Goal: Information Seeking & Learning: Learn about a topic

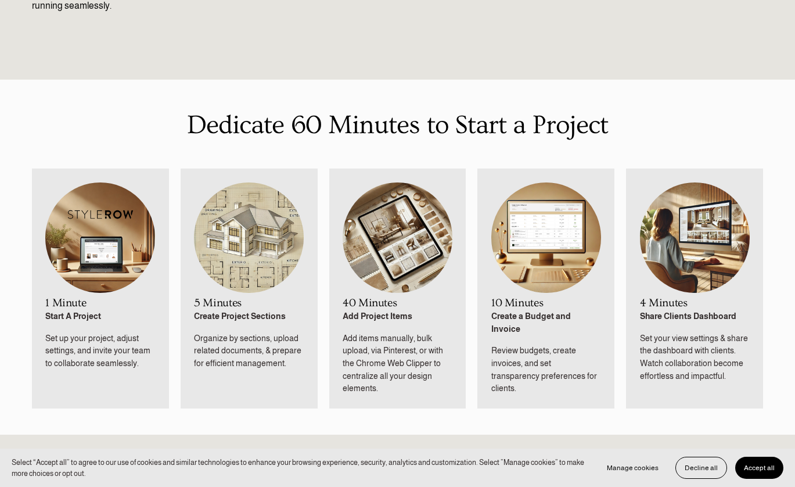
scroll to position [504, 0]
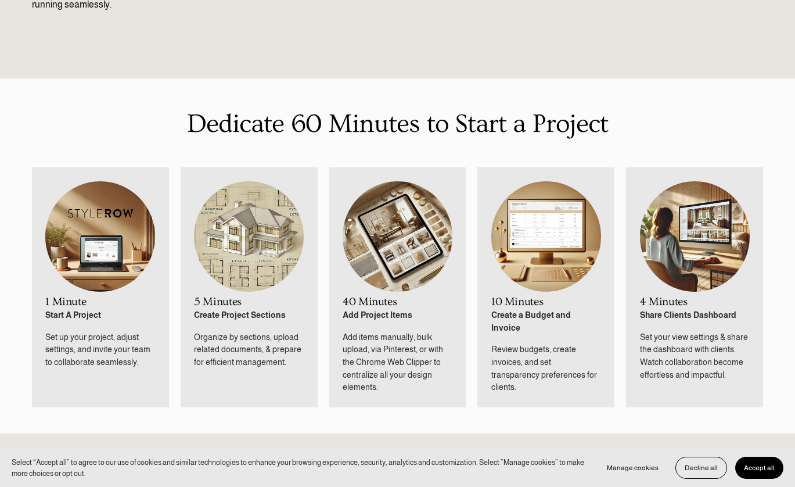
click at [764, 381] on span "Accept all" at bounding box center [759, 467] width 31 height 8
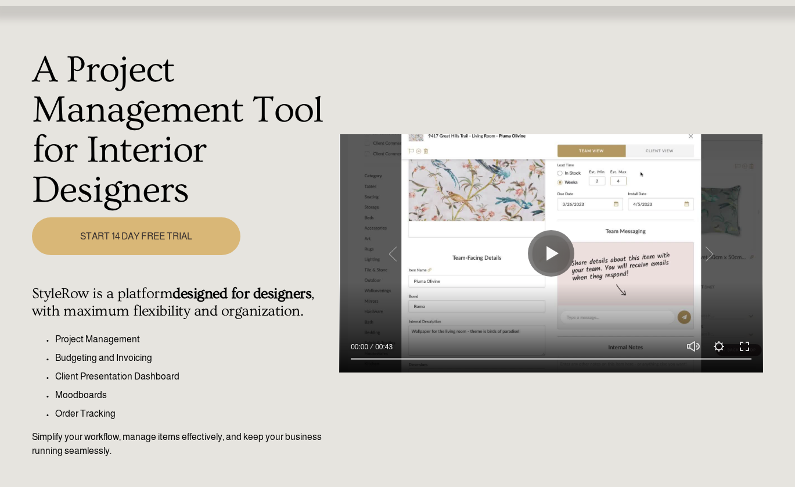
scroll to position [0, 0]
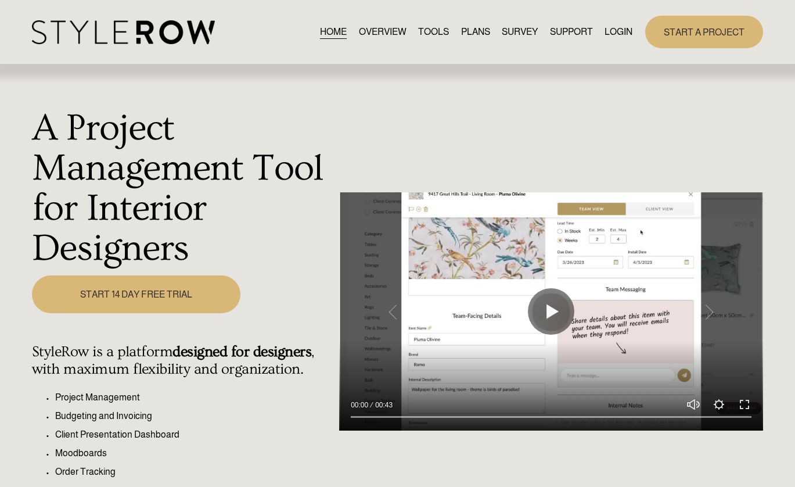
click at [371, 32] on link "OVERVIEW" at bounding box center [383, 32] width 48 height 16
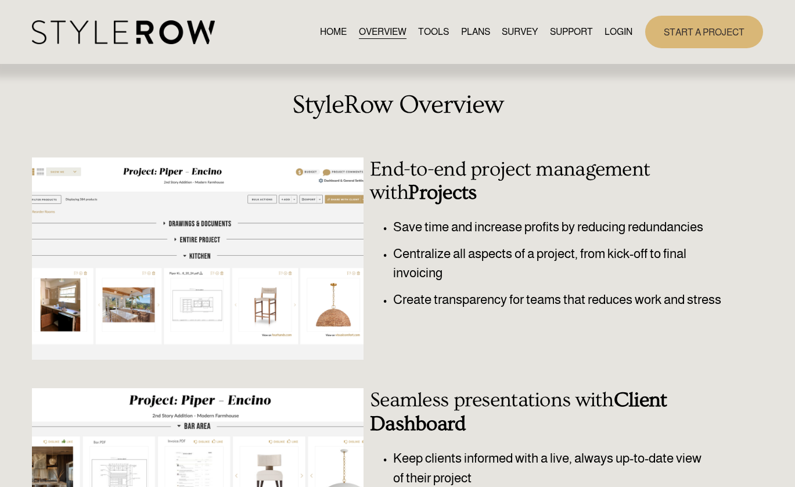
click at [516, 34] on link "SURVEY" at bounding box center [520, 32] width 36 height 16
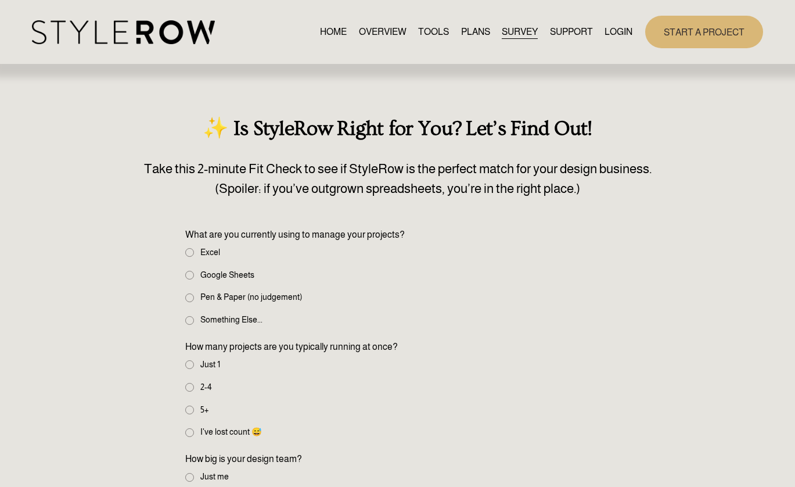
click at [476, 28] on link "PLANS" at bounding box center [475, 32] width 29 height 16
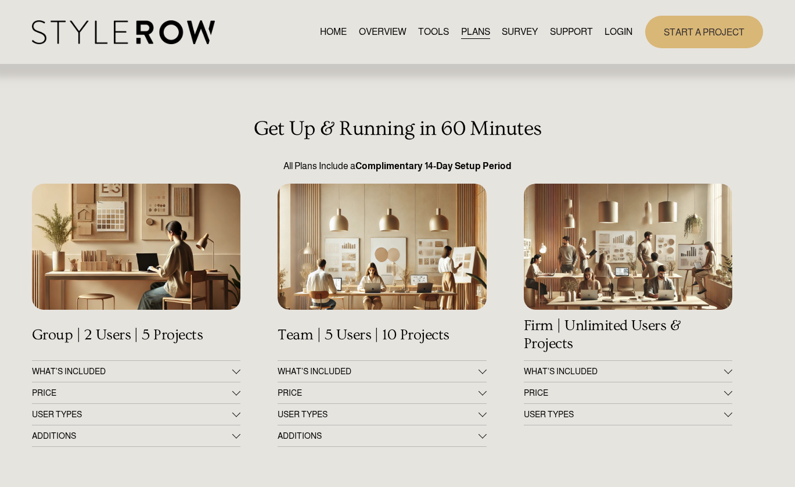
click at [435, 33] on link "TOOLS" at bounding box center [433, 32] width 31 height 16
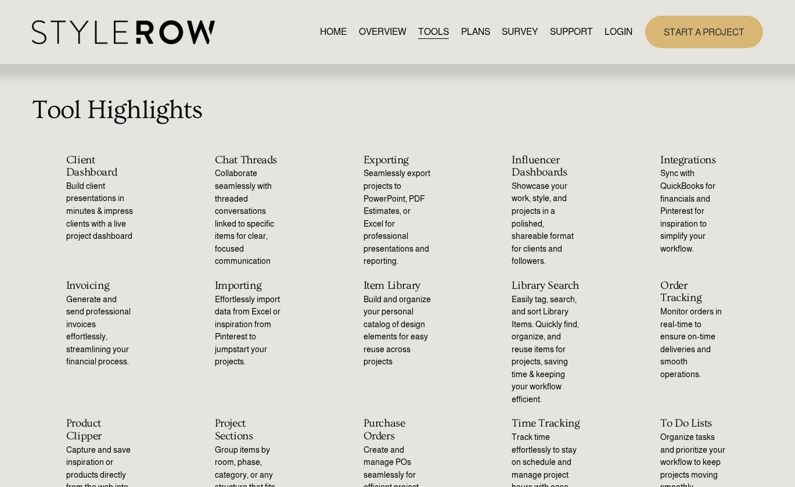
click at [381, 30] on link "OVERVIEW" at bounding box center [383, 32] width 48 height 16
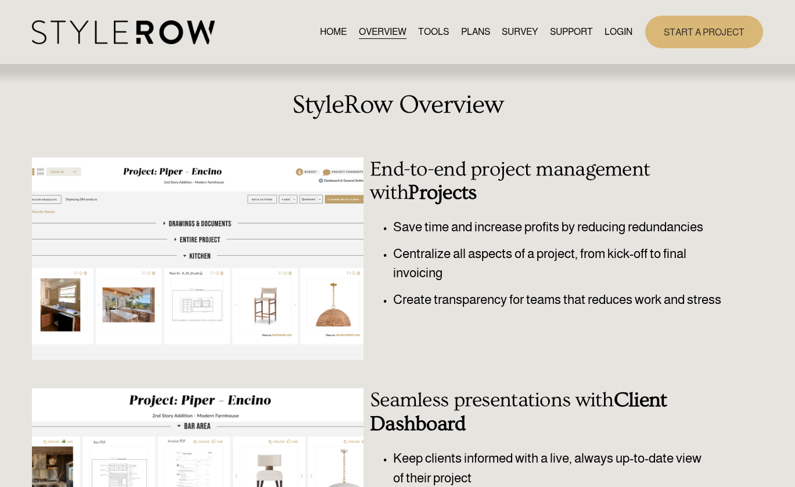
click at [321, 31] on link "HOME" at bounding box center [333, 32] width 27 height 16
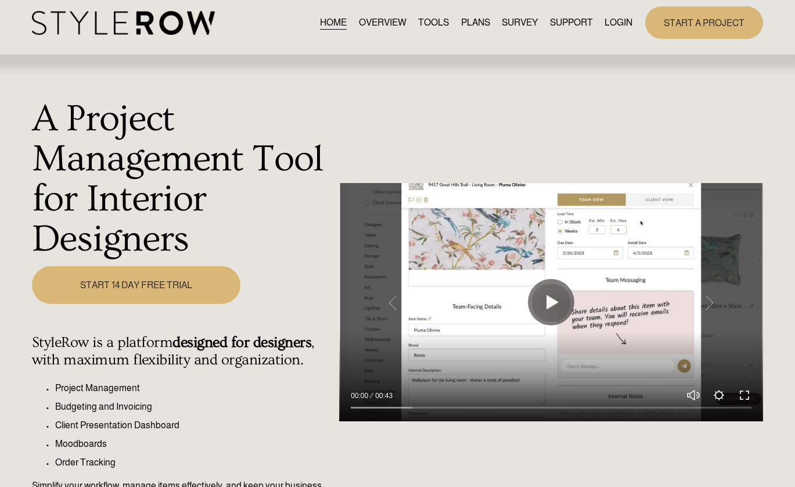
scroll to position [10, 0]
click at [466, 21] on link "PLANS" at bounding box center [475, 22] width 29 height 16
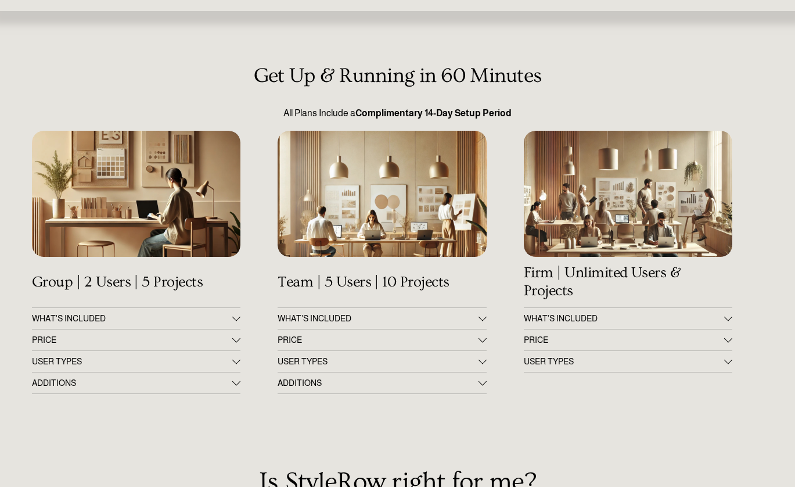
scroll to position [56, 0]
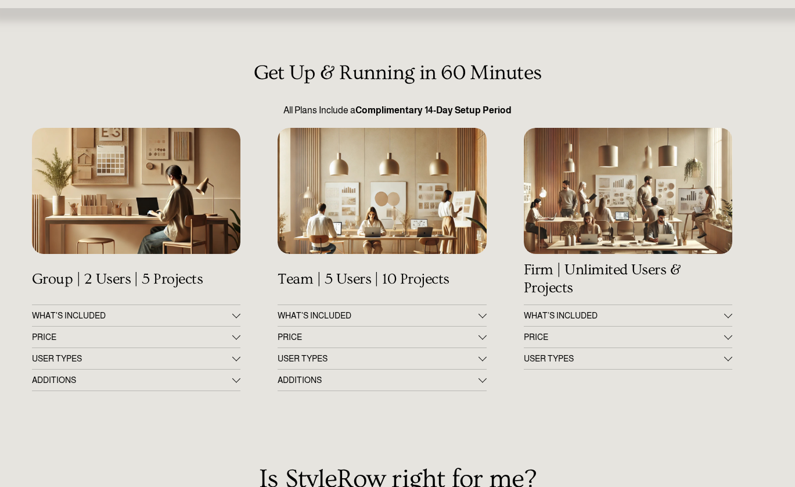
click at [367, 327] on button "PRICE" at bounding box center [382, 336] width 209 height 21
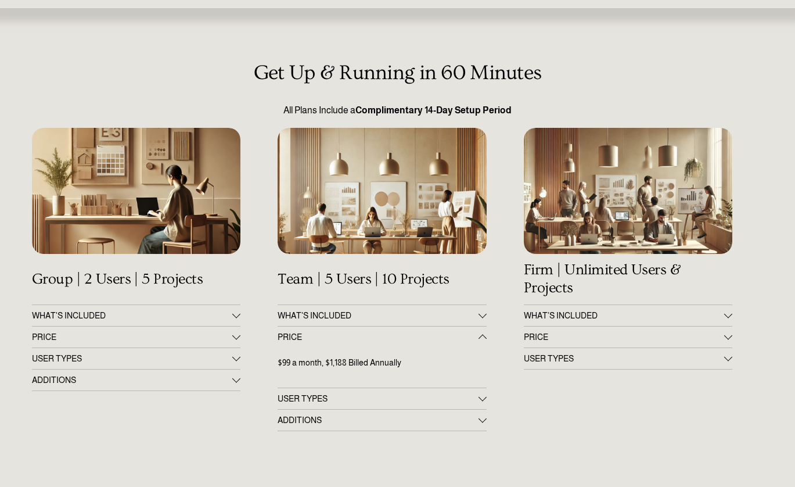
click at [196, 335] on span "PRICE" at bounding box center [132, 336] width 201 height 9
click at [653, 341] on span "PRICE" at bounding box center [624, 336] width 201 height 9
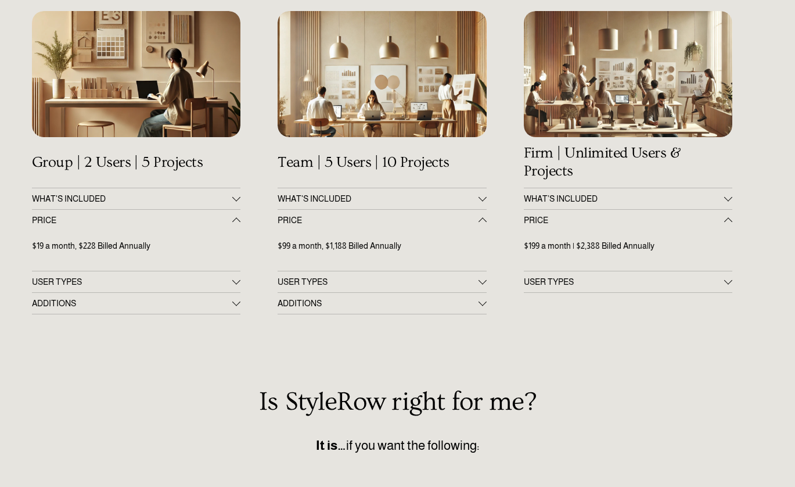
scroll to position [174, 0]
